Goal: Task Accomplishment & Management: Manage account settings

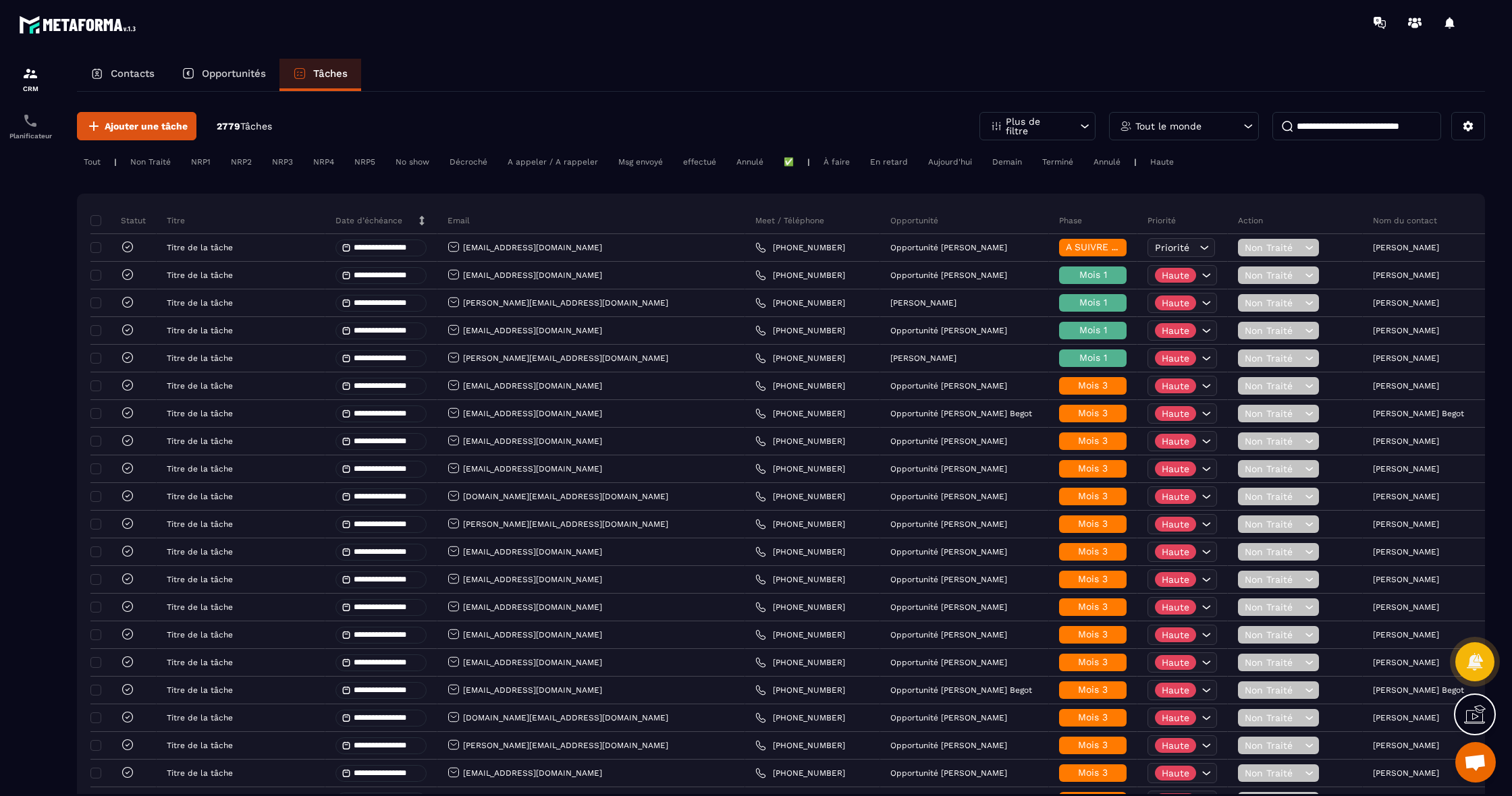
click at [136, 73] on p "Contacts" at bounding box center [133, 73] width 44 height 12
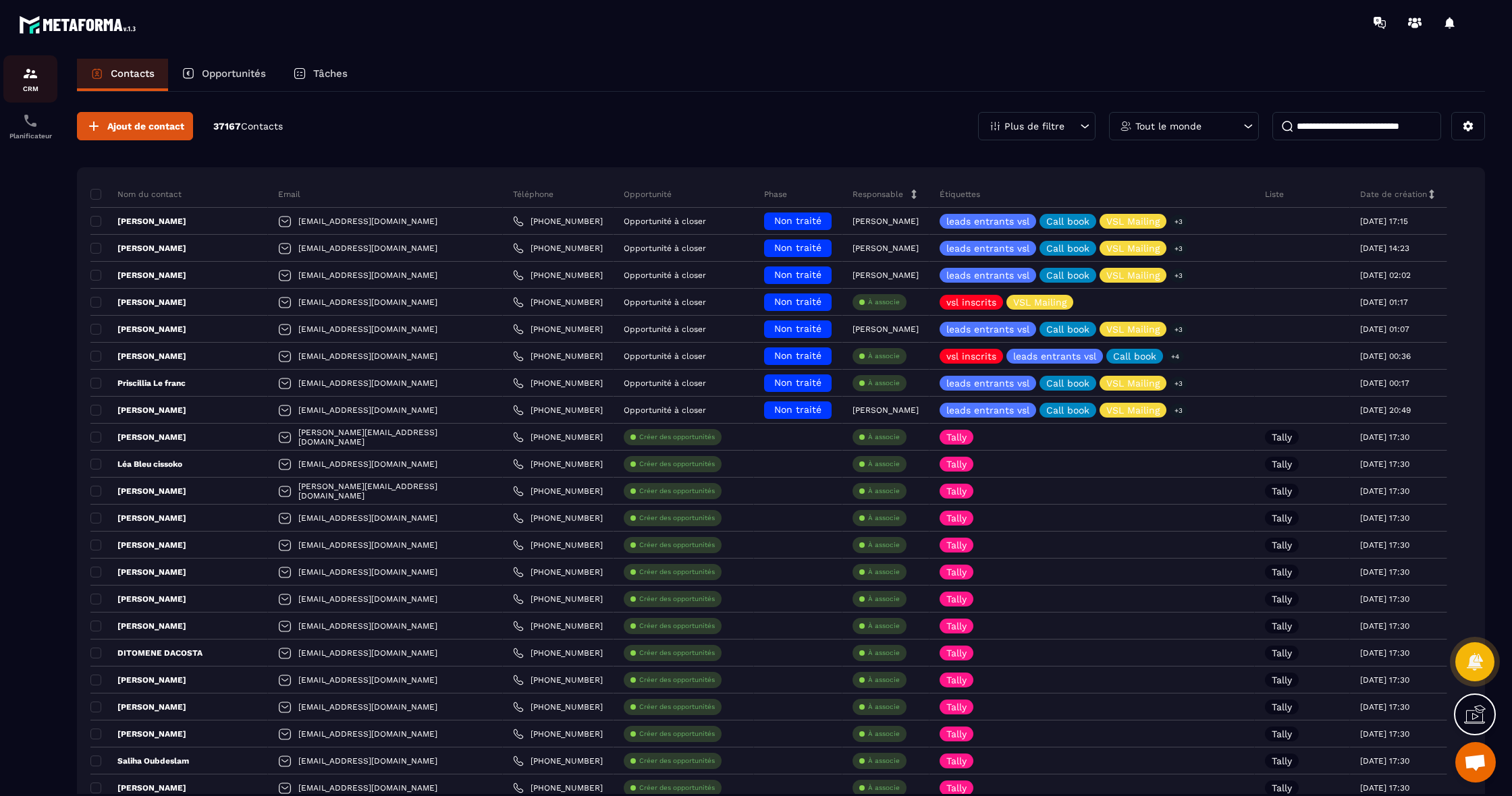
click at [30, 82] on div "CRM" at bounding box center [30, 79] width 54 height 27
click at [1078, 131] on icon at bounding box center [1084, 126] width 13 height 13
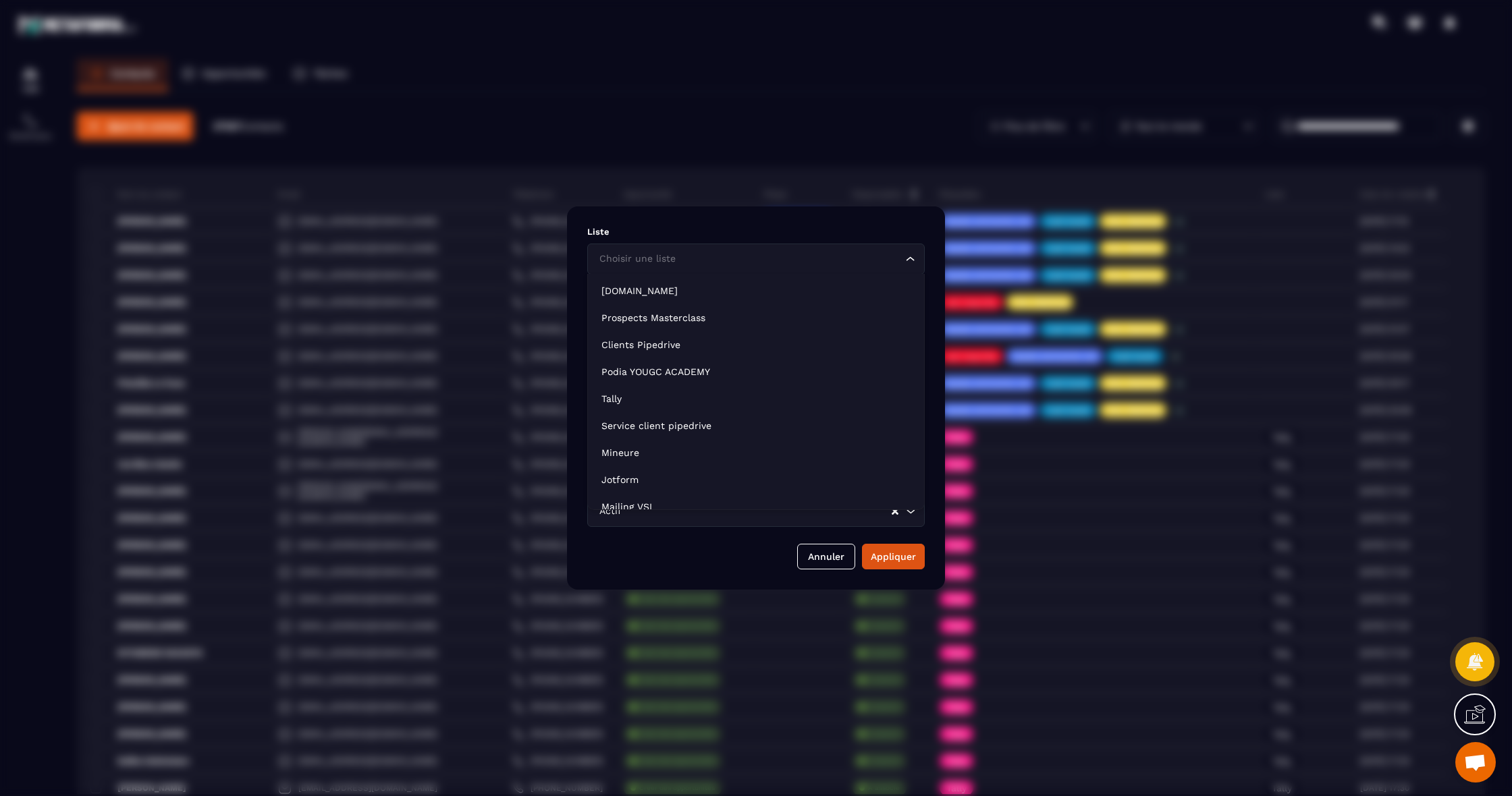
click at [814, 267] on div "Choisir une liste Loading..." at bounding box center [755, 259] width 337 height 31
click at [746, 216] on div "Liste Choisir une liste Loading... Étiquettes Veuillez saisir votre tag Créer D…" at bounding box center [756, 398] width 378 height 383
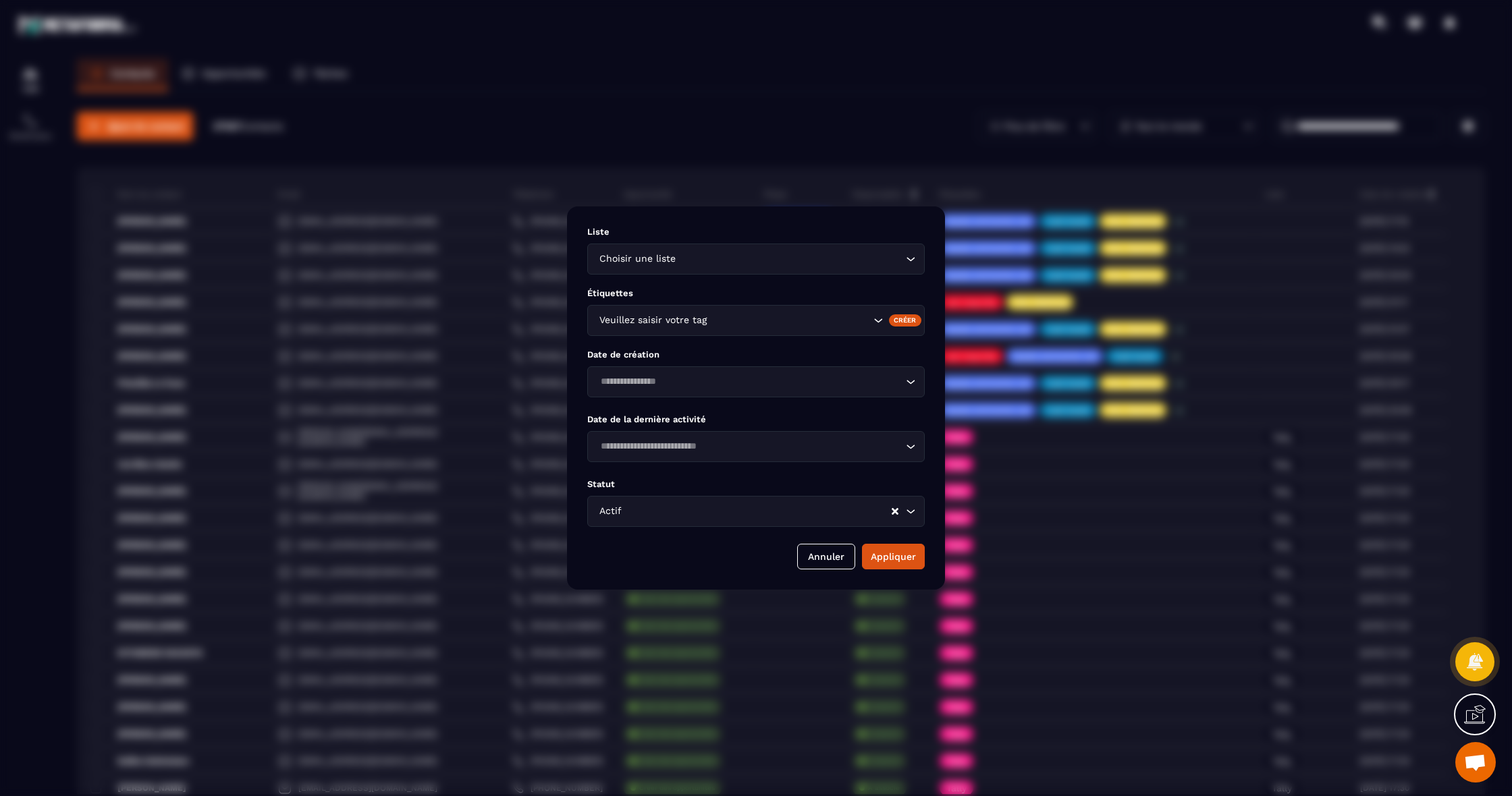
click at [744, 322] on input "Search for option" at bounding box center [789, 320] width 161 height 15
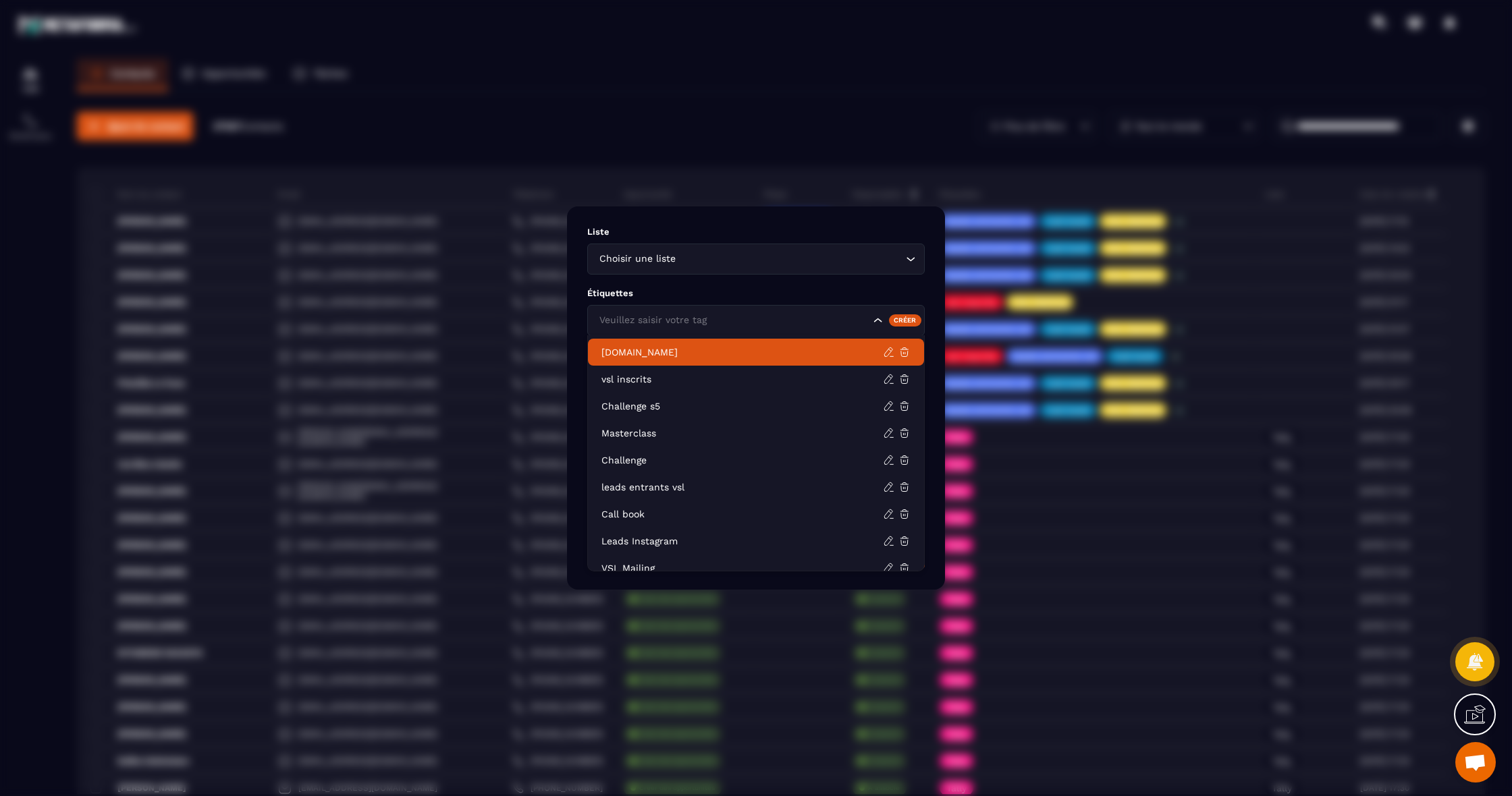
scroll to position [14, 0]
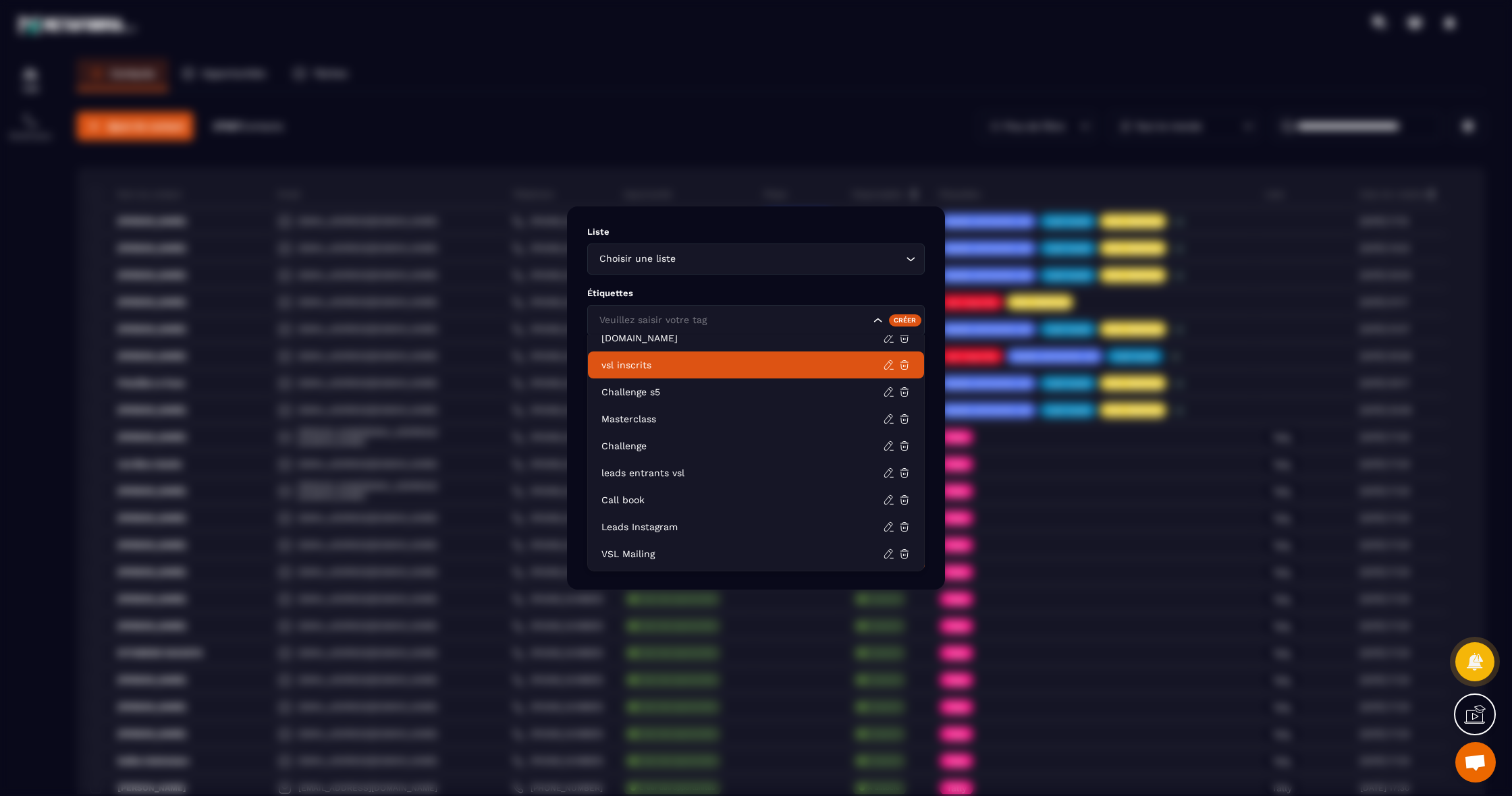
click at [719, 361] on p "vsl inscrits" at bounding box center [741, 365] width 281 height 13
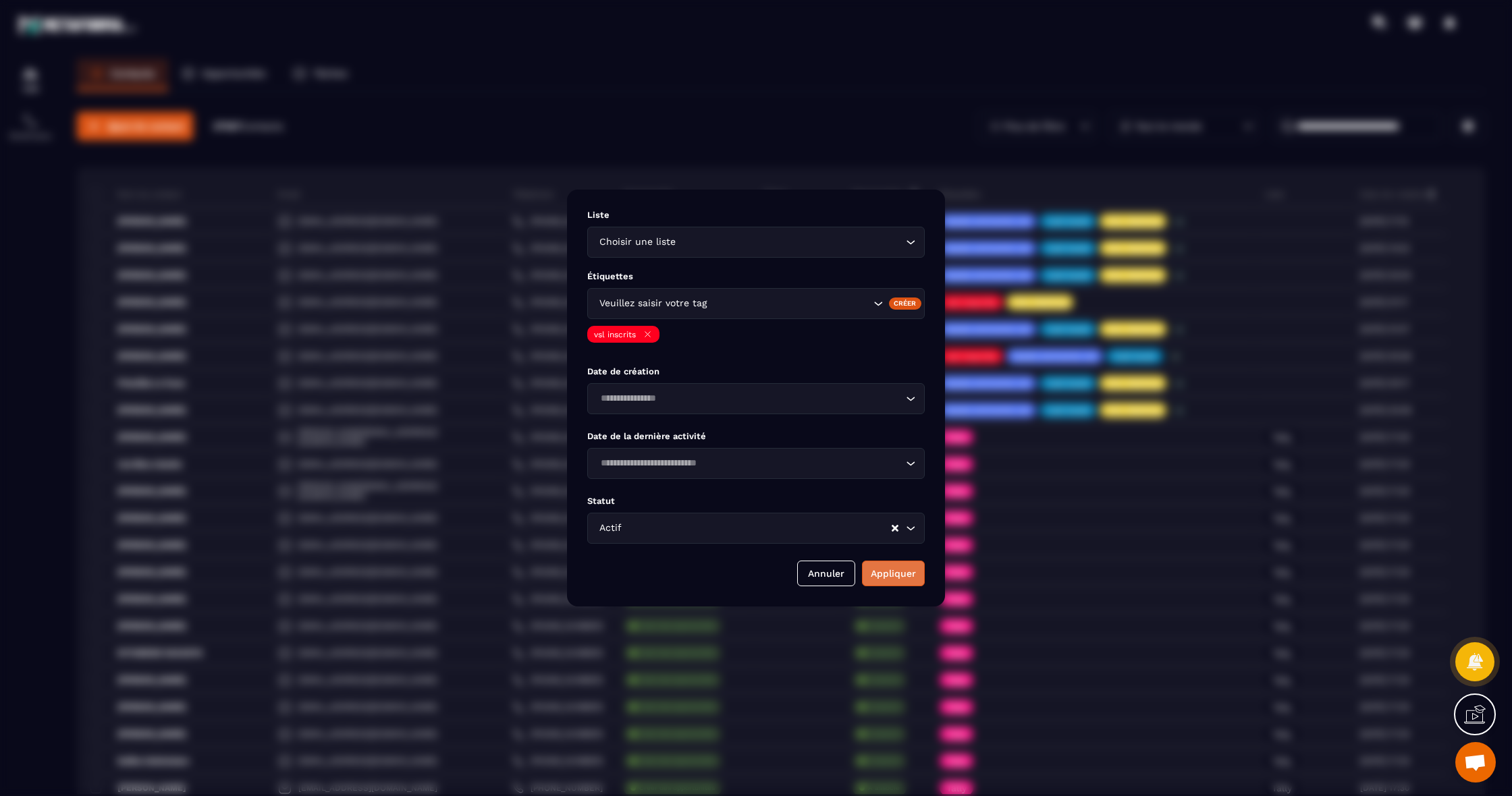
click at [899, 582] on button "Appliquer" at bounding box center [893, 573] width 62 height 26
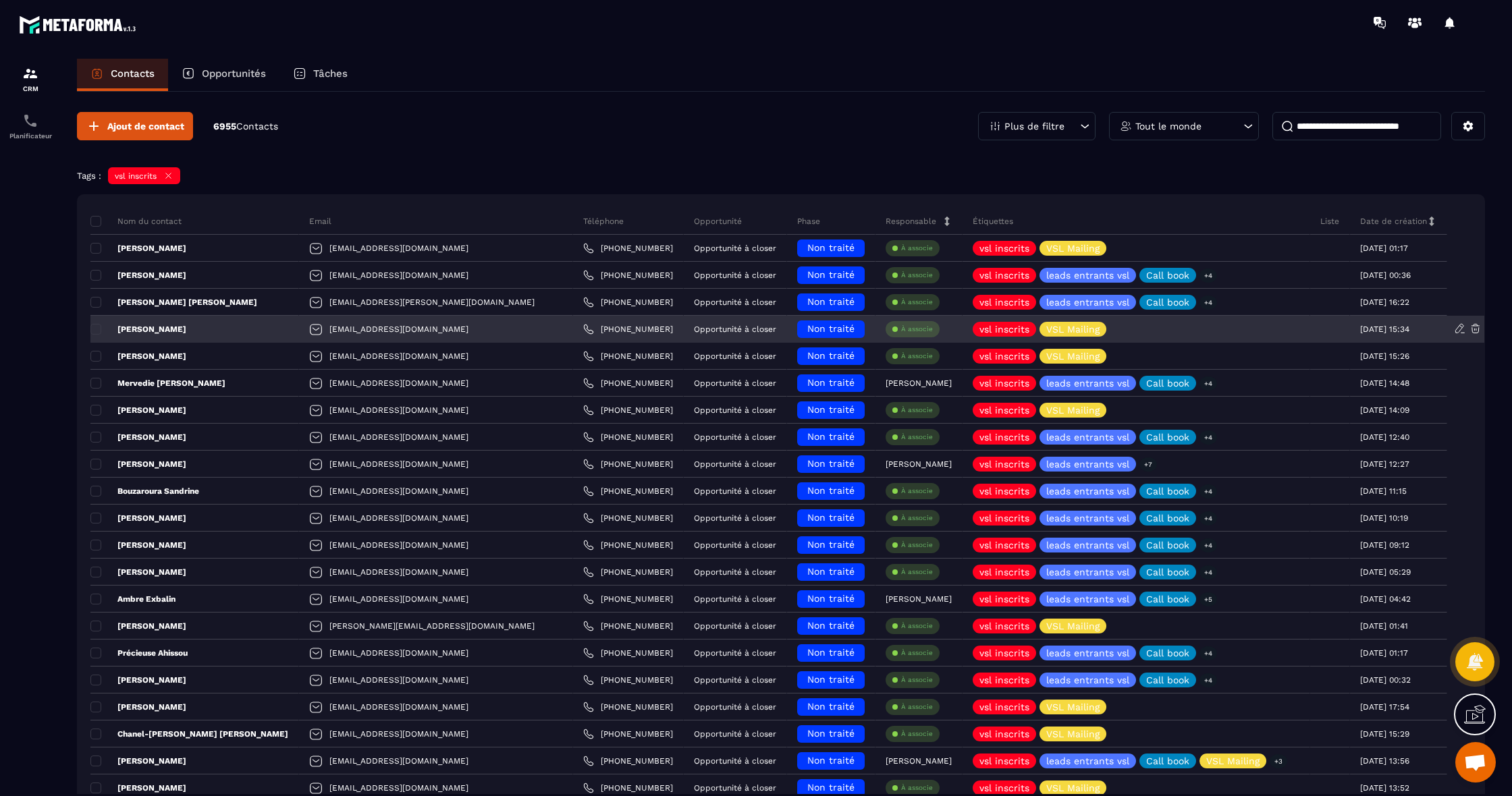
scroll to position [0, 0]
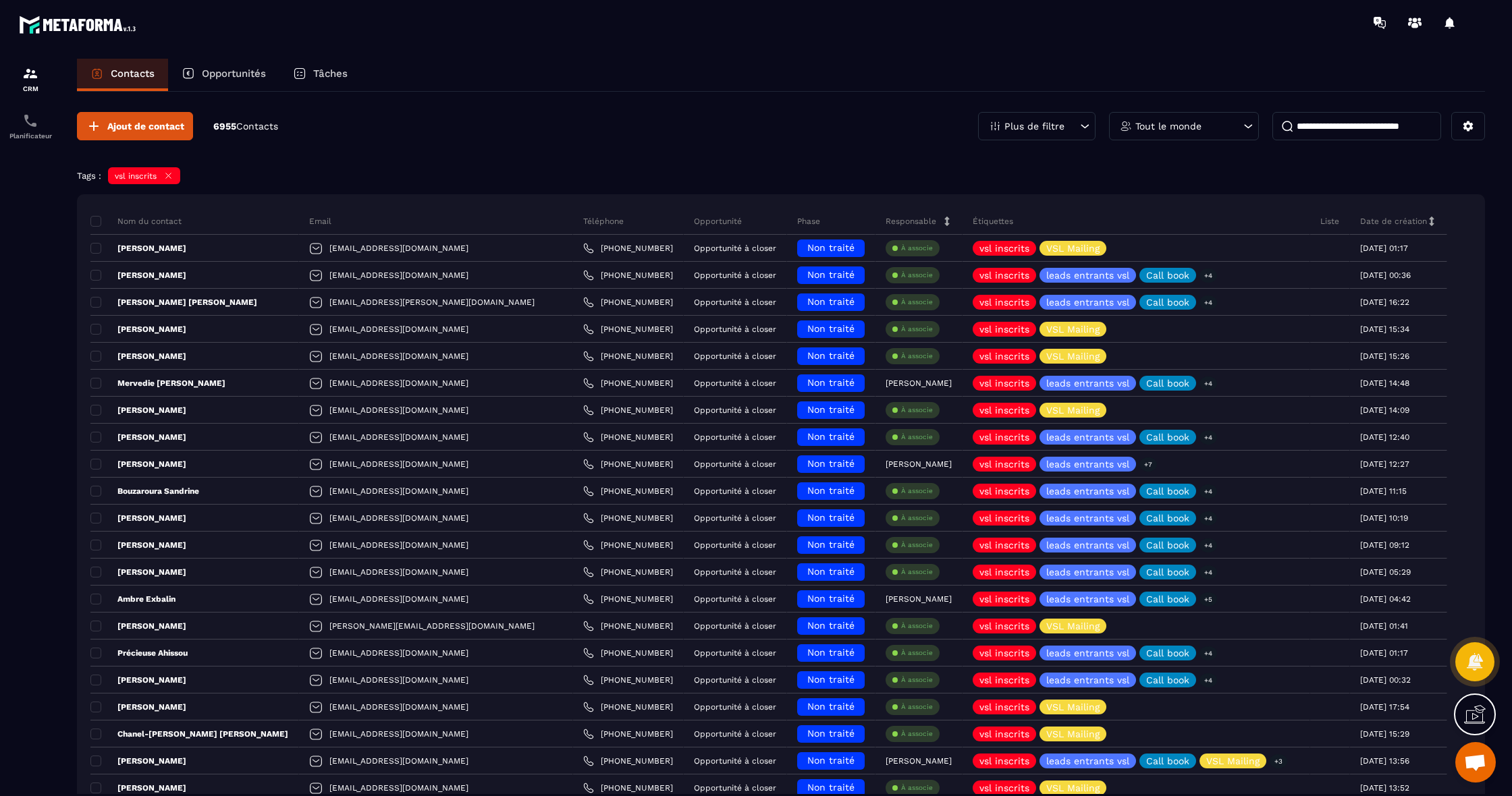
click at [1352, 124] on input at bounding box center [1357, 126] width 169 height 29
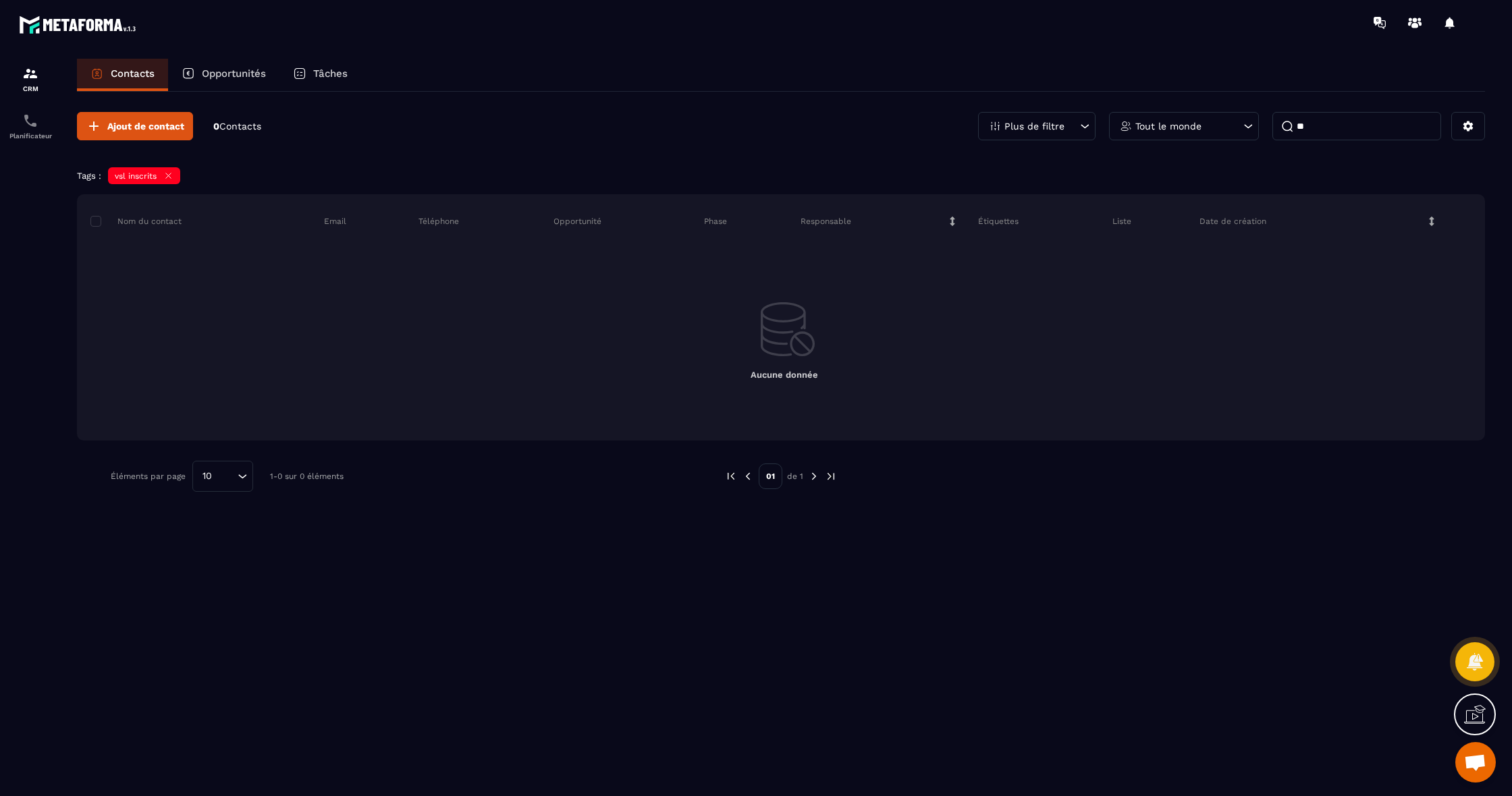
type input "*"
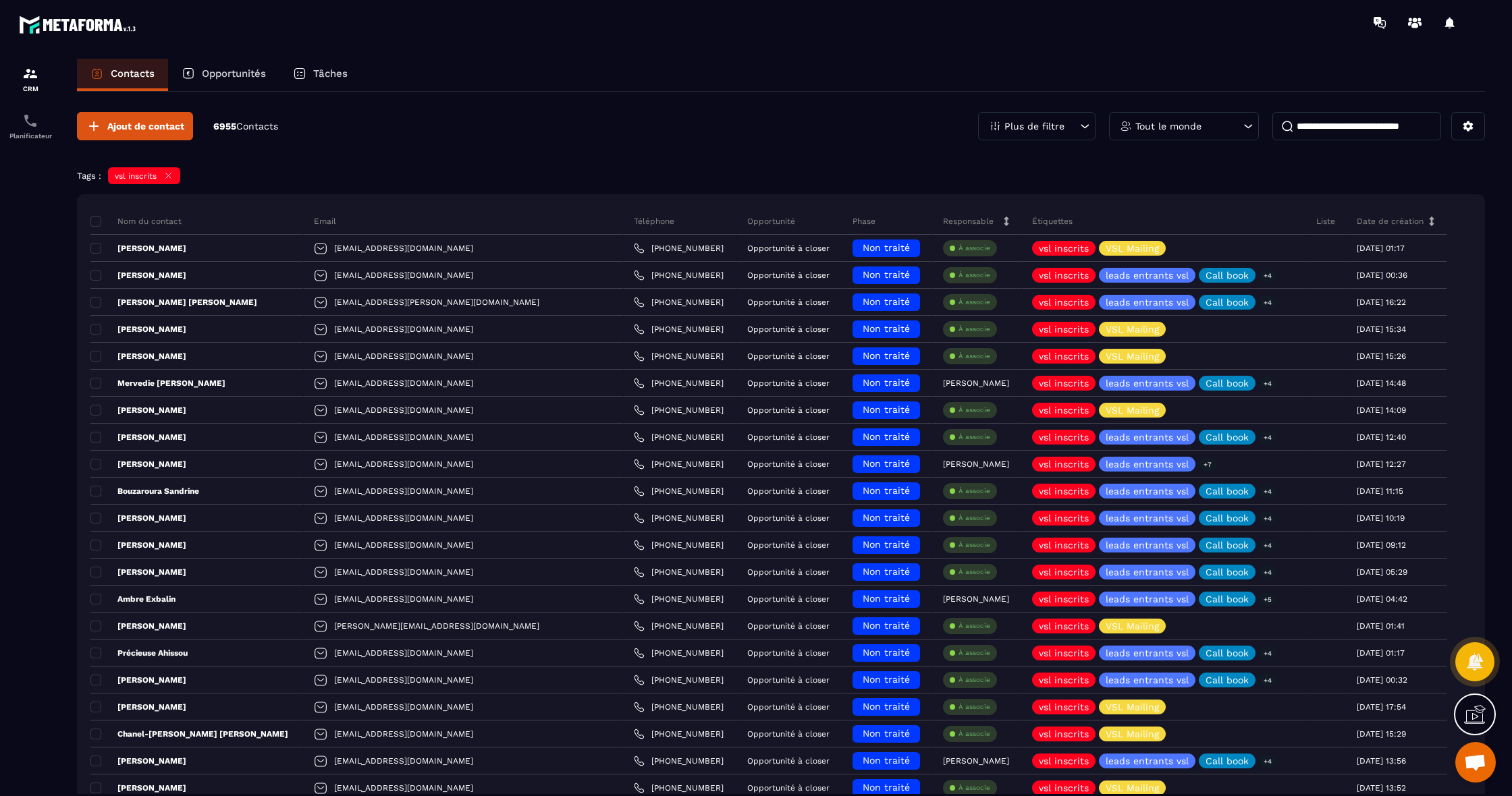
click at [1483, 13] on span at bounding box center [1485, 23] width 27 height 27
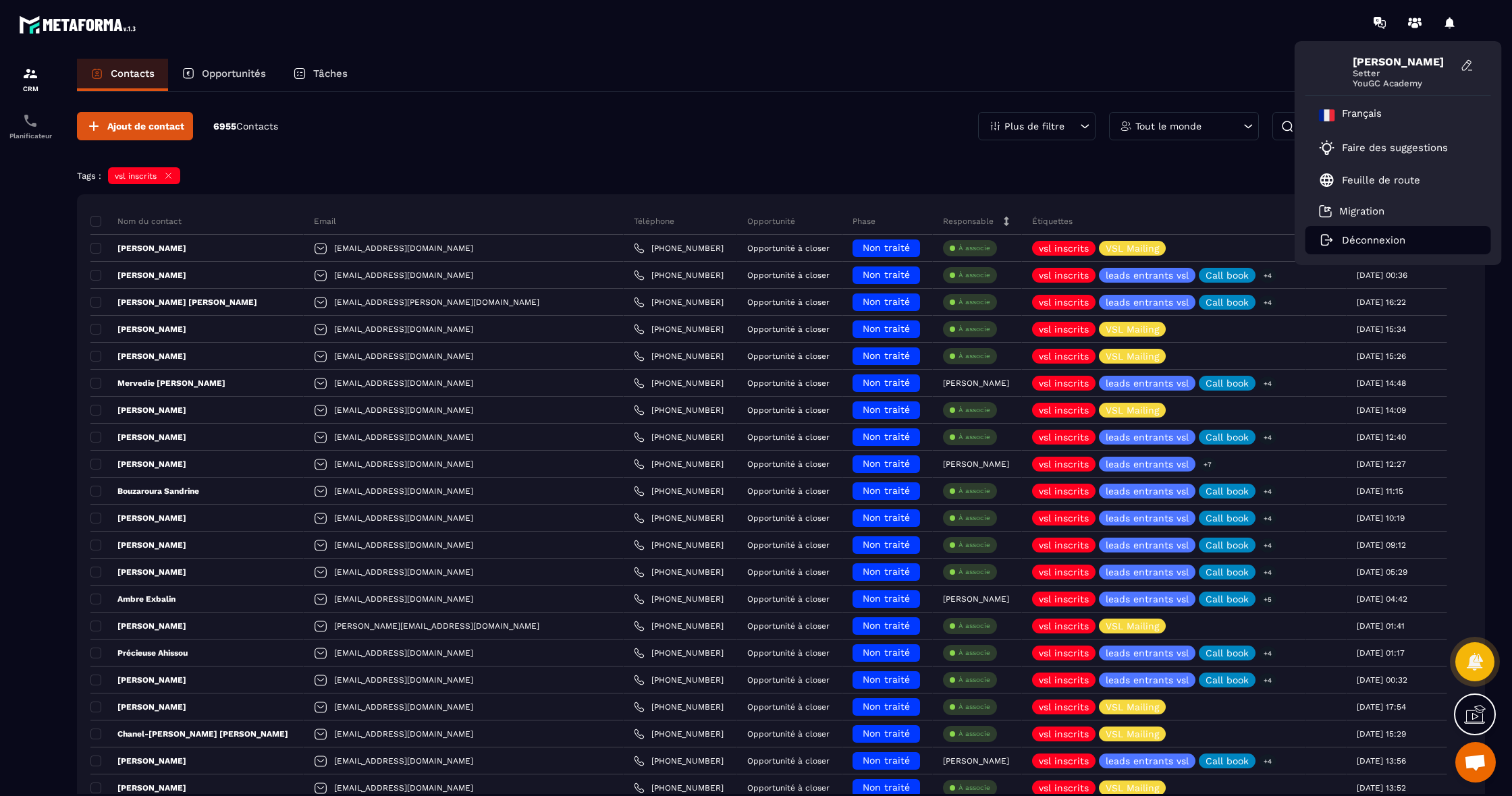
click at [1422, 247] on li "Déconnexion" at bounding box center [1398, 240] width 186 height 29
